Goal: Task Accomplishment & Management: Use online tool/utility

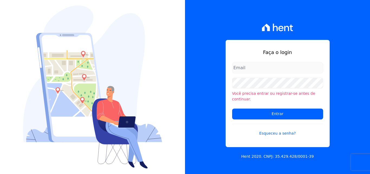
type input "[EMAIL_ADDRESS][DOMAIN_NAME]"
click at [302, 69] on input "documentos@fronteimoveis.com.br" at bounding box center [277, 67] width 91 height 11
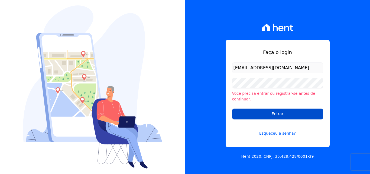
click at [293, 108] on input "Entrar" at bounding box center [277, 113] width 91 height 11
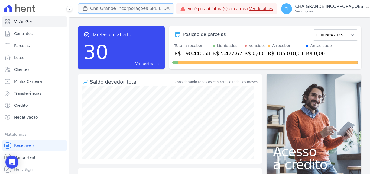
click at [125, 9] on button "Chã Grande Incorporações SPE LTDA" at bounding box center [126, 8] width 96 height 10
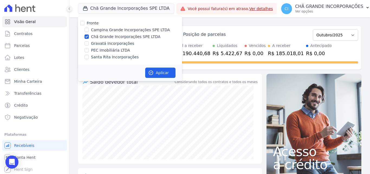
click at [99, 36] on label "Chã Grande Incorporações SPE LTDA" at bounding box center [125, 37] width 69 height 6
click at [89, 36] on input "Chã Grande Incorporações SPE LTDA" at bounding box center [86, 36] width 4 height 4
checkbox input "false"
click at [100, 31] on label "Campina Grande Incorporações SPE LTDA" at bounding box center [130, 30] width 79 height 6
click at [89, 31] on input "Campina Grande Incorporações SPE LTDA" at bounding box center [86, 30] width 4 height 4
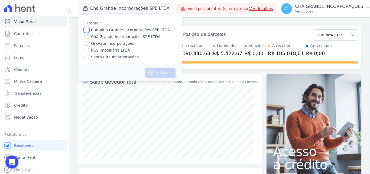
checkbox input "true"
click at [172, 70] on button "Aplicar" at bounding box center [160, 72] width 30 height 10
click at [28, 45] on link "Parcelas" at bounding box center [34, 45] width 65 height 11
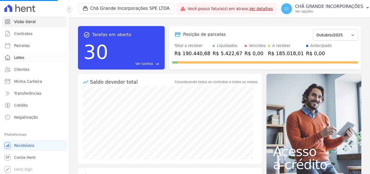
select select
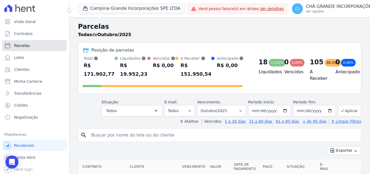
click at [22, 47] on span "Parcelas" at bounding box center [22, 45] width 16 height 5
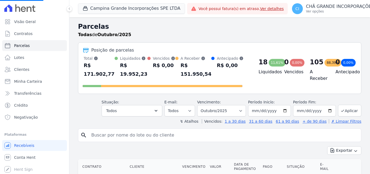
select select
select select "08/2025"
click at [201, 105] on select "Filtrar por período ──────── Todos os meses Janeiro/2023 Fevereiro/2023 Março/2…" at bounding box center [221, 110] width 49 height 11
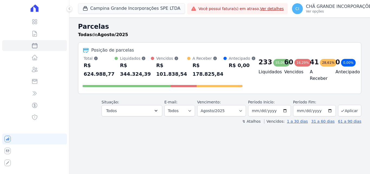
select select
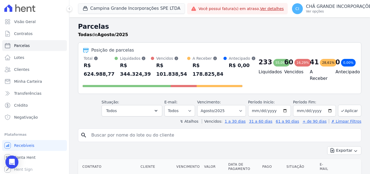
click at [217, 130] on div "search" at bounding box center [219, 135] width 283 height 14
click at [134, 136] on input "search" at bounding box center [223, 134] width 271 height 11
type input "juliana suderio"
select select
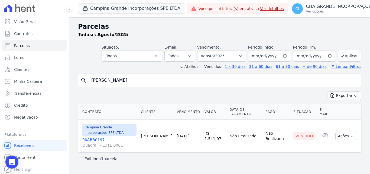
click at [93, 140] on link "90ARR0197 Quadra J - LOTE 0001" at bounding box center [109, 142] width 54 height 11
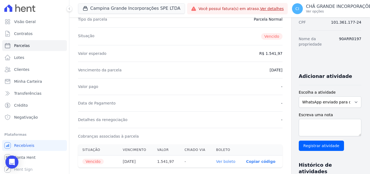
scroll to position [108, 0]
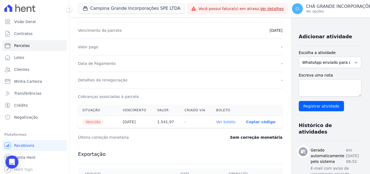
click at [212, 118] on th "Ver boleto" at bounding box center [227, 122] width 30 height 12
click at [216, 121] on link "Ver boleto" at bounding box center [225, 121] width 19 height 4
select select
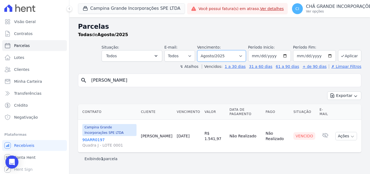
click at [232, 58] on select "Filtrar por período ──────── Todos os meses Janeiro/2023 Fevereiro/2023 Março/2…" at bounding box center [221, 55] width 49 height 11
select select "09/2025"
click at [205, 50] on select "Filtrar por período ──────── Todos os meses Janeiro/2023 Fevereiro/2023 Março/2…" at bounding box center [221, 55] width 49 height 11
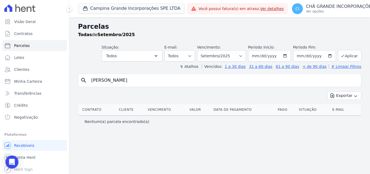
select select
click at [132, 83] on input "juliana suderio" at bounding box center [223, 80] width 271 height 11
select select
click at [140, 79] on input "juliana suderio" at bounding box center [223, 80] width 271 height 11
click at [127, 84] on input "juliana suderio" at bounding box center [223, 80] width 271 height 11
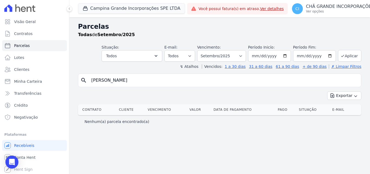
select select
click at [230, 57] on select "Filtrar por período ──────── Todos os meses Janeiro/2023 Fevereiro/2023 Março/2…" at bounding box center [221, 55] width 49 height 11
click at [205, 50] on select "Filtrar por período ──────── Todos os meses Janeiro/2023 Fevereiro/2023 Março/2…" at bounding box center [221, 55] width 49 height 11
click at [152, 80] on input "[PERSON_NAME]" at bounding box center [223, 80] width 271 height 11
select select
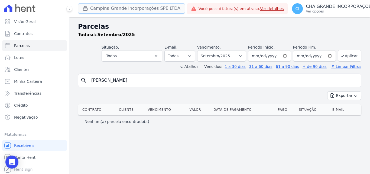
click at [102, 8] on button "Campina Grande Incorporações SPE LTDA" at bounding box center [131, 8] width 107 height 10
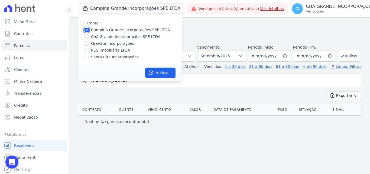
click at [84, 30] on input "Campina Grande Incorporações SPE LTDA" at bounding box center [86, 30] width 4 height 4
checkbox input "false"
click at [95, 37] on label "Chã Grande Incorporações SPE LTDA" at bounding box center [125, 37] width 69 height 6
click at [89, 37] on input "Chã Grande Incorporações SPE LTDA" at bounding box center [86, 36] width 4 height 4
checkbox input "true"
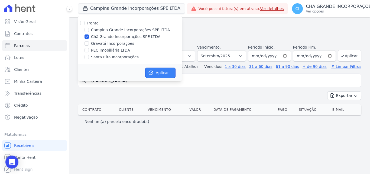
click at [162, 71] on button "Aplicar" at bounding box center [160, 72] width 30 height 10
select select
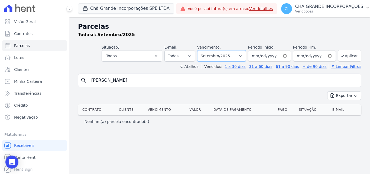
drag, startPoint x: 232, startPoint y: 53, endPoint x: 235, endPoint y: 56, distance: 4.1
click at [232, 53] on select "Filtrar por período ──────── Todos os meses Outubro/2019 Novembro/2019 Dezembro…" at bounding box center [221, 55] width 49 height 11
click at [233, 56] on select "Filtrar por período ──────── Todos os meses Outubro/2019 Novembro/2019 Dezembro…" at bounding box center [221, 55] width 49 height 11
select select "10/2025"
click at [205, 50] on select "Filtrar por período ──────── Todos os meses Outubro/2019 Novembro/2019 Dezembro…" at bounding box center [221, 55] width 49 height 11
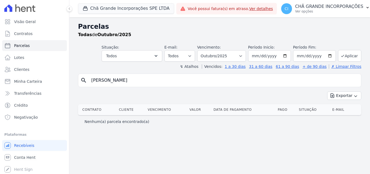
select select
drag, startPoint x: 123, startPoint y: 74, endPoint x: 74, endPoint y: 74, distance: 49.0
click at [74, 74] on div "Parcelas Todas de Outubro/2025 Situação: Agendado Em Aberto Pago Processando Ca…" at bounding box center [219, 95] width 301 height 156
drag, startPoint x: 141, startPoint y: 82, endPoint x: 41, endPoint y: 80, distance: 100.8
click at [41, 80] on div "Visão Geral Contratos [GEOGRAPHIC_DATA] Lotes Clientes Minha Carteira Transferê…" at bounding box center [185, 87] width 370 height 174
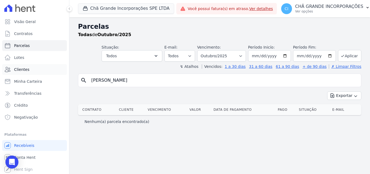
type input "[PERSON_NAME]"
select select
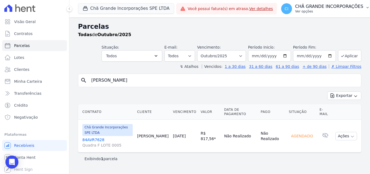
click at [329, 7] on p "CHÃ GRANDE INCORPORAÇÕES" at bounding box center [329, 6] width 68 height 5
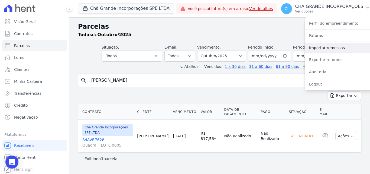
click at [325, 47] on link "Importar remessas" at bounding box center [339, 48] width 69 height 10
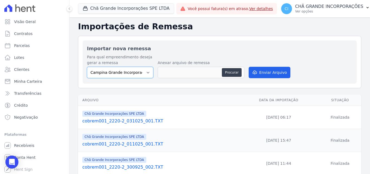
click at [118, 71] on select "Campina Grande Incorporações SPE LTDA Chã Grande Incorporações SPE LTDA Gravatá…" at bounding box center [120, 72] width 66 height 11
select select "fada966b-1e94-4a5a-a03a-a068354f70e7"
click at [87, 67] on select "Campina Grande Incorporações SPE LTDA Chã Grande Incorporações SPE LTDA Gravatá…" at bounding box center [120, 72] width 66 height 11
click at [228, 73] on button "Procurar" at bounding box center [231, 72] width 19 height 9
type input "cobrem001_2220-2_031025_002.TXT"
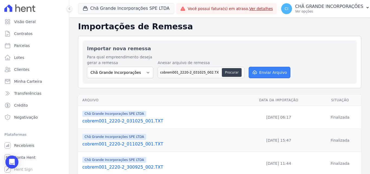
click at [270, 74] on button "Enviar Arquivo" at bounding box center [270, 72] width 42 height 11
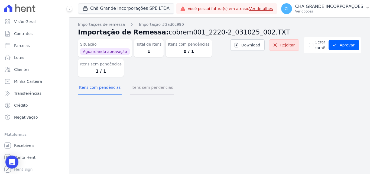
click at [151, 86] on button "Itens sem pendências" at bounding box center [152, 88] width 44 height 14
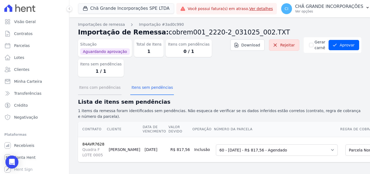
click at [94, 86] on button "Itens com pendências" at bounding box center [100, 88] width 44 height 14
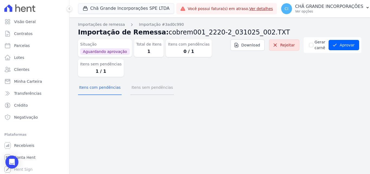
click at [147, 90] on button "Itens sem pendências" at bounding box center [152, 88] width 44 height 14
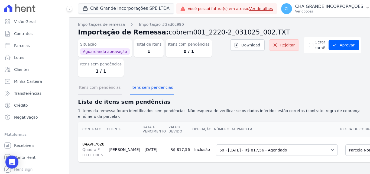
click at [87, 89] on button "Itens com pendências" at bounding box center [100, 88] width 44 height 14
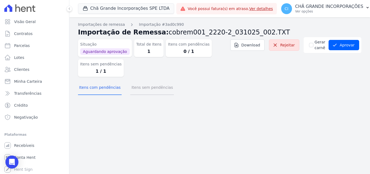
click at [136, 86] on button "Itens sem pendências" at bounding box center [152, 88] width 44 height 14
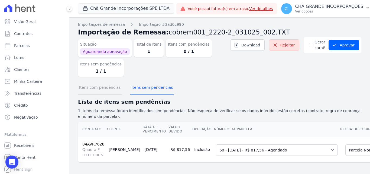
click at [98, 89] on button "Itens com pendências" at bounding box center [100, 88] width 44 height 14
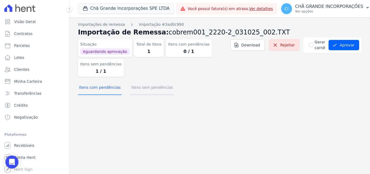
click at [151, 87] on button "Itens sem pendências" at bounding box center [152, 88] width 44 height 14
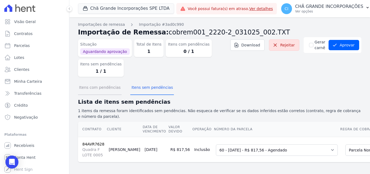
click at [92, 87] on button "Itens com pendências" at bounding box center [100, 88] width 44 height 14
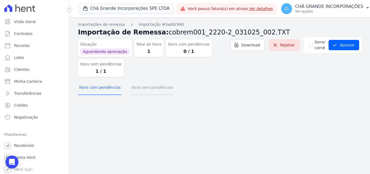
click at [149, 85] on button "Itens sem pendências" at bounding box center [152, 88] width 44 height 14
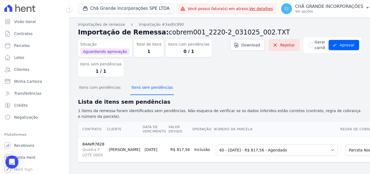
scroll to position [6, 0]
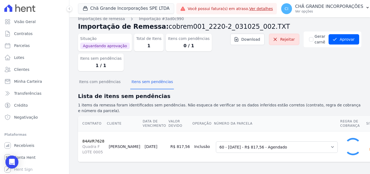
scroll to position [2, 0]
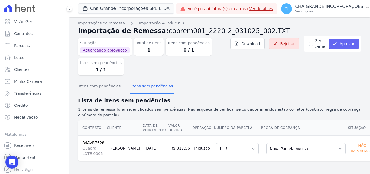
click at [344, 43] on button "Aprovar" at bounding box center [343, 43] width 31 height 10
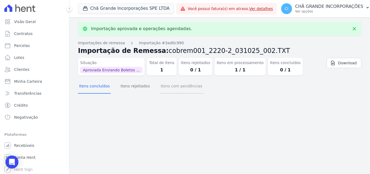
click at [169, 90] on button "Itens com pendências" at bounding box center [181, 86] width 44 height 14
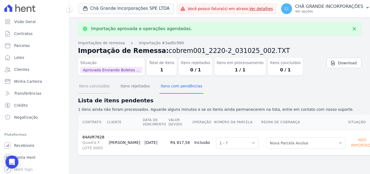
click at [95, 88] on button "Itens concluídos" at bounding box center [94, 86] width 33 height 14
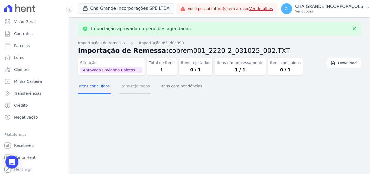
click at [122, 89] on button "Itens rejeitados" at bounding box center [134, 86] width 31 height 14
click at [101, 86] on button "Itens concluídos" at bounding box center [94, 86] width 33 height 14
click at [171, 85] on button "Itens com pendências" at bounding box center [181, 86] width 44 height 14
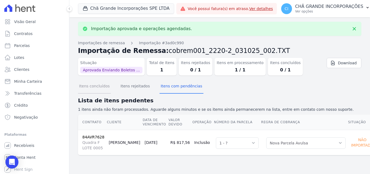
click at [89, 87] on button "Itens concluídos" at bounding box center [94, 86] width 33 height 14
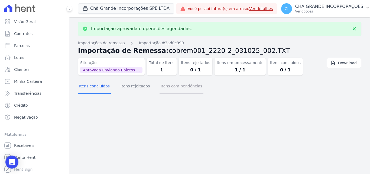
click at [175, 90] on div "Importação aprovada e operações agendadas. Importações de remessa Importação #3…" at bounding box center [219, 95] width 301 height 156
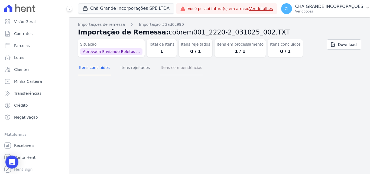
click at [181, 73] on button "Itens com pendências" at bounding box center [181, 68] width 44 height 14
click at [91, 66] on button "Itens concluídos" at bounding box center [94, 68] width 33 height 14
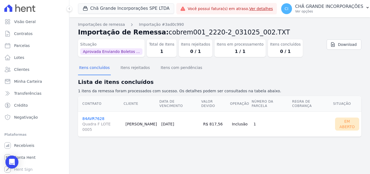
click at [96, 116] on link "84AVR7628 Quadra F LOTE 0005" at bounding box center [101, 124] width 39 height 16
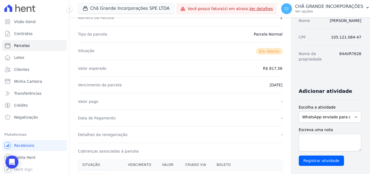
scroll to position [108, 0]
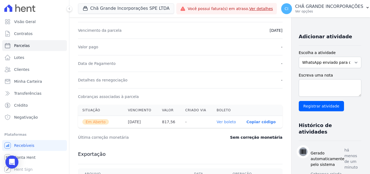
click at [217, 123] on link "Ver boleto" at bounding box center [226, 121] width 19 height 4
